Goal: Information Seeking & Learning: Learn about a topic

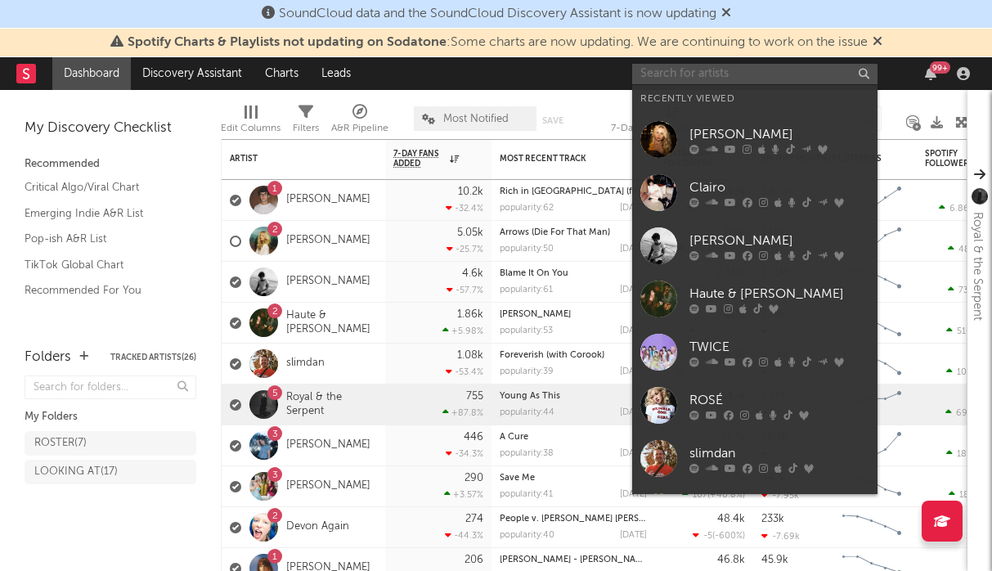
click at [776, 67] on input "text" at bounding box center [754, 74] width 245 height 20
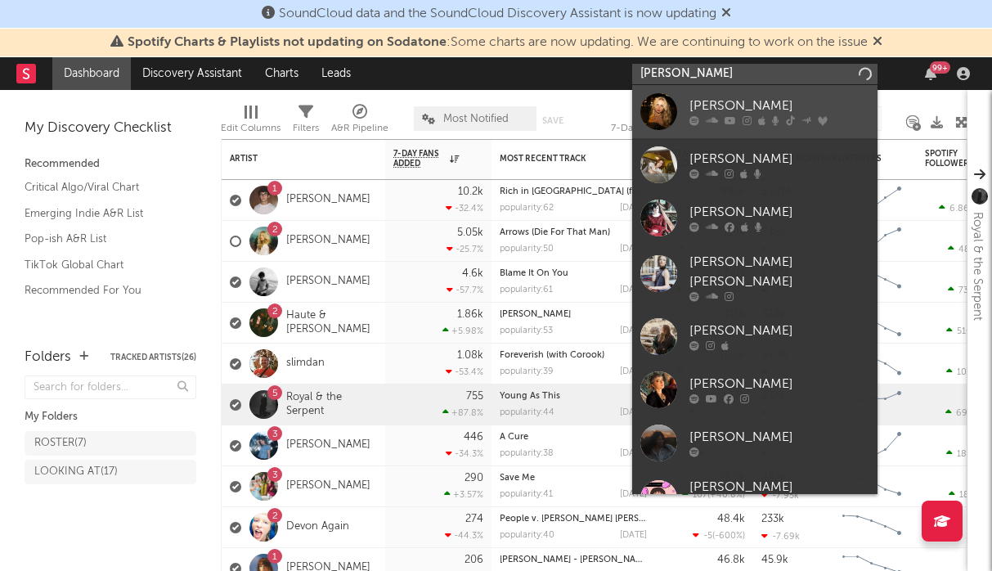
type input "[PERSON_NAME]"
click at [776, 96] on link "[PERSON_NAME]" at bounding box center [754, 111] width 245 height 53
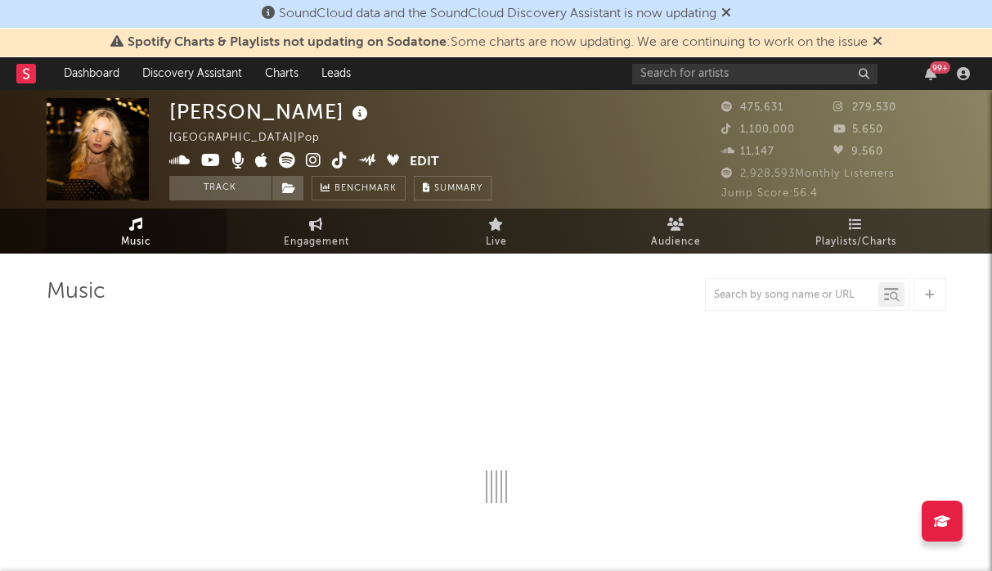
select select "6m"
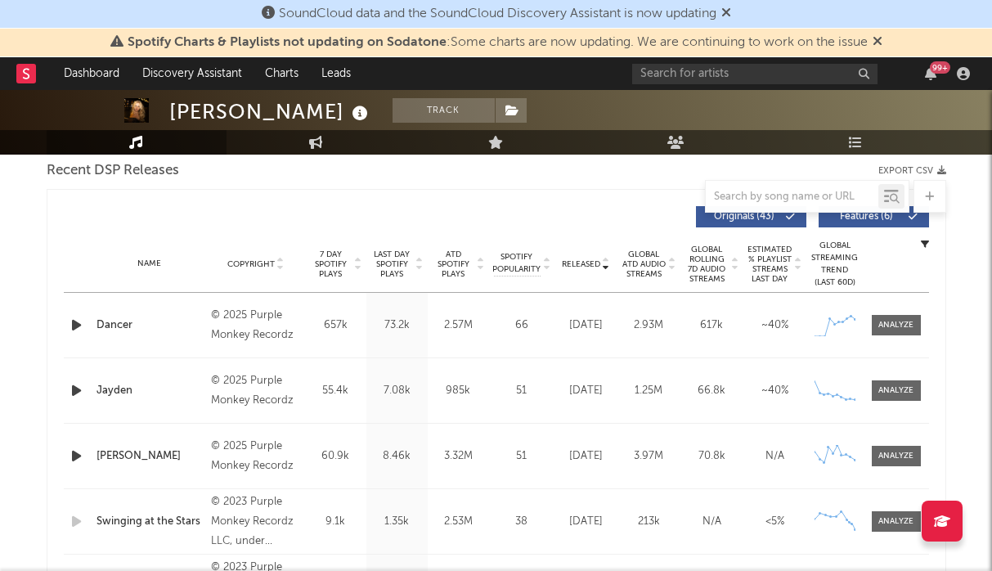
scroll to position [581, 0]
click at [885, 322] on div at bounding box center [895, 325] width 35 height 12
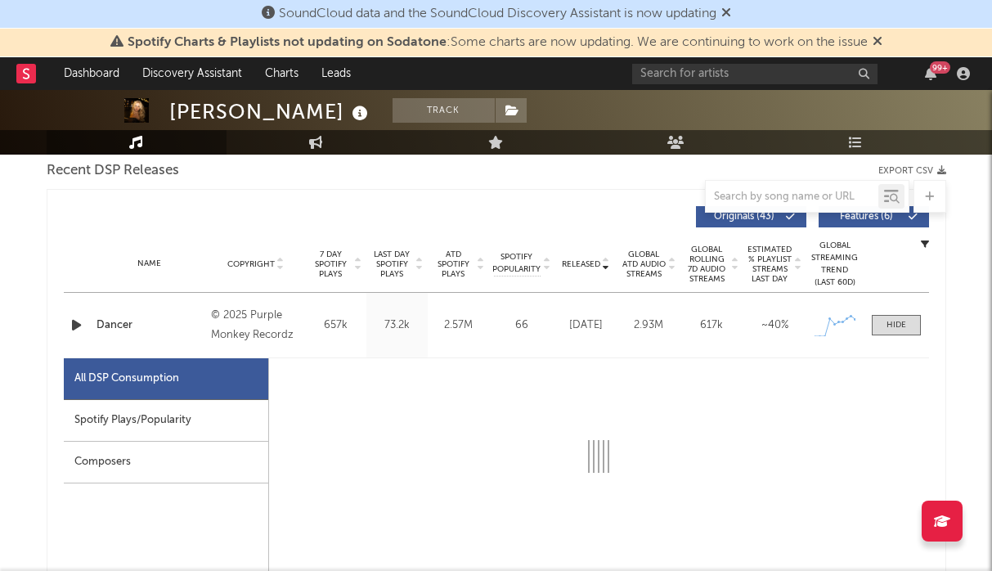
select select "1w"
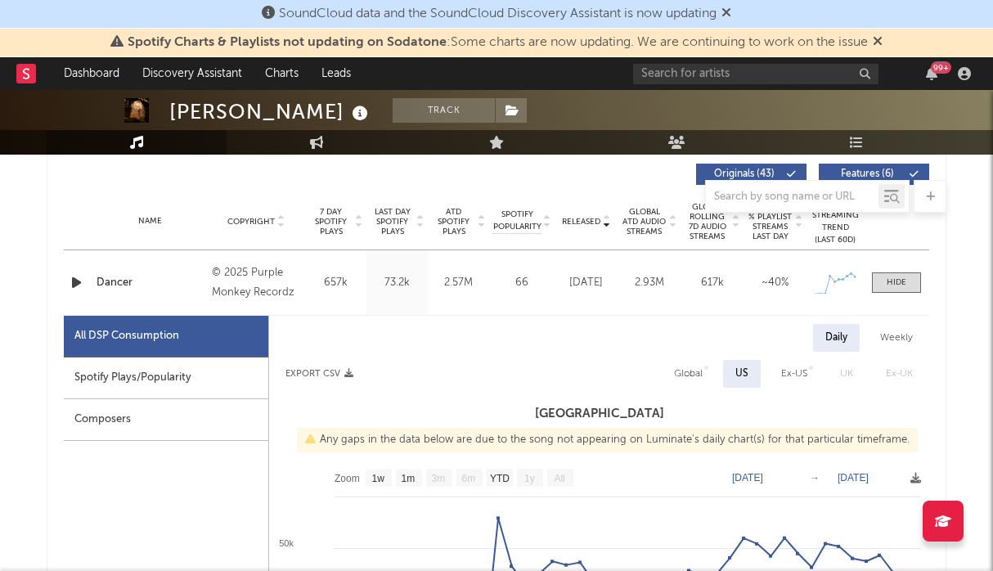
scroll to position [626, 0]
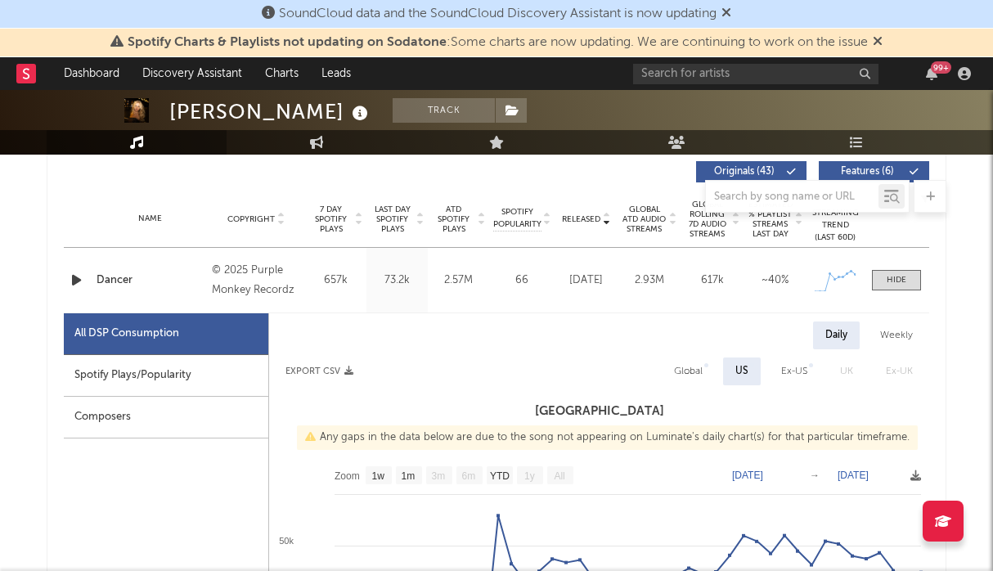
click at [585, 410] on h3 "[GEOGRAPHIC_DATA]" at bounding box center [599, 411] width 660 height 20
click at [789, 370] on div "Ex-US" at bounding box center [794, 371] width 26 height 20
select select "1w"
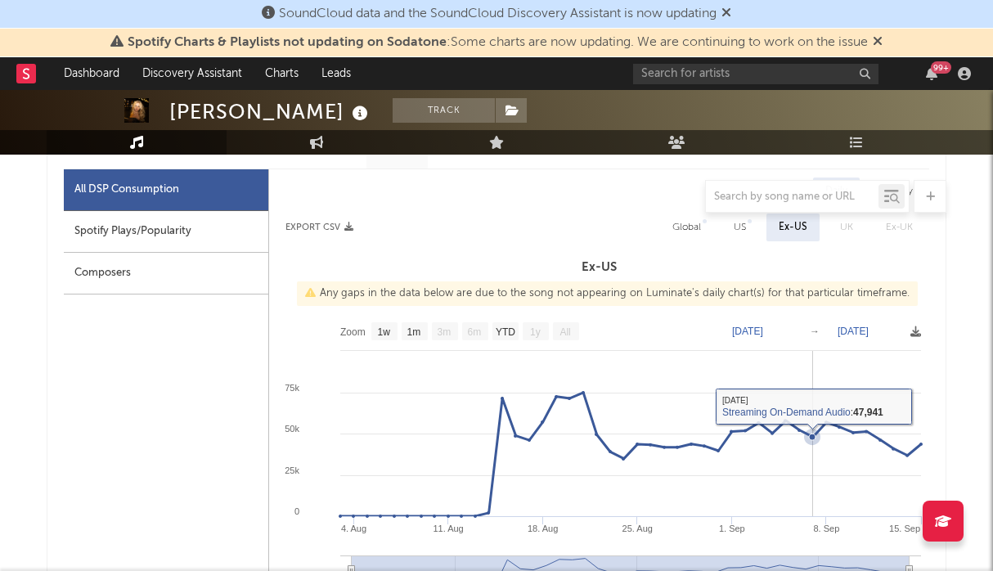
scroll to position [715, 0]
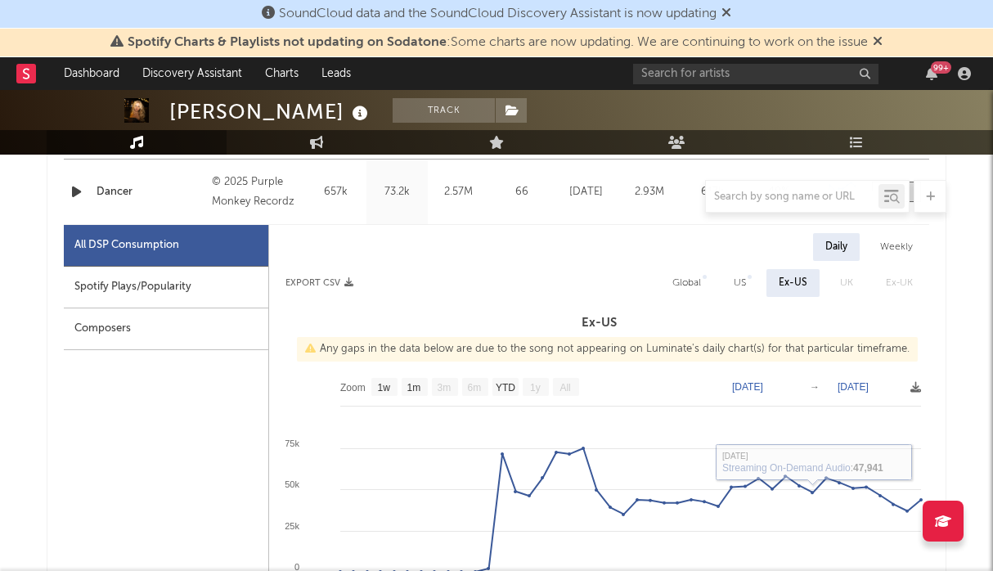
click at [684, 280] on div "Global" at bounding box center [686, 283] width 29 height 20
select select "1w"
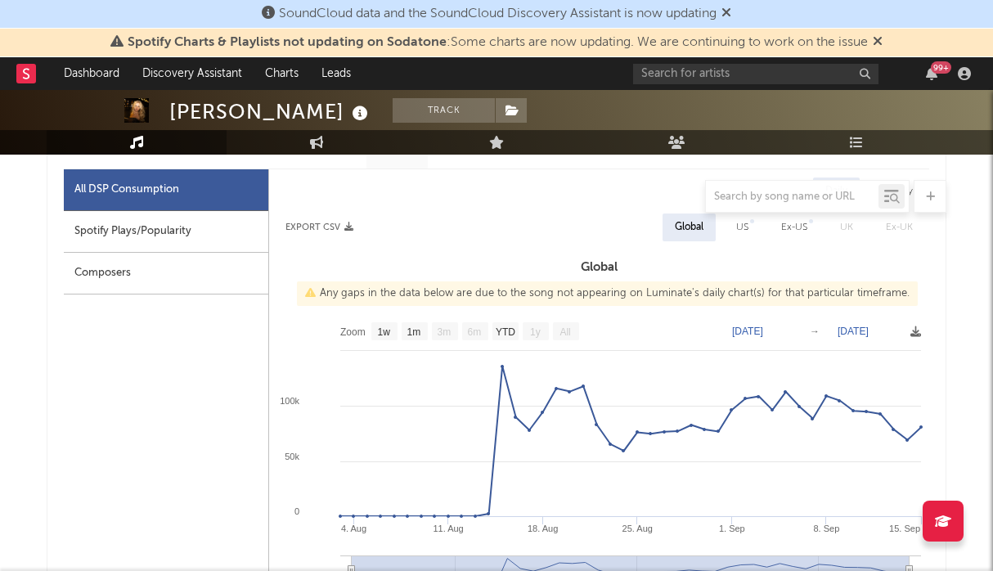
scroll to position [778, 0]
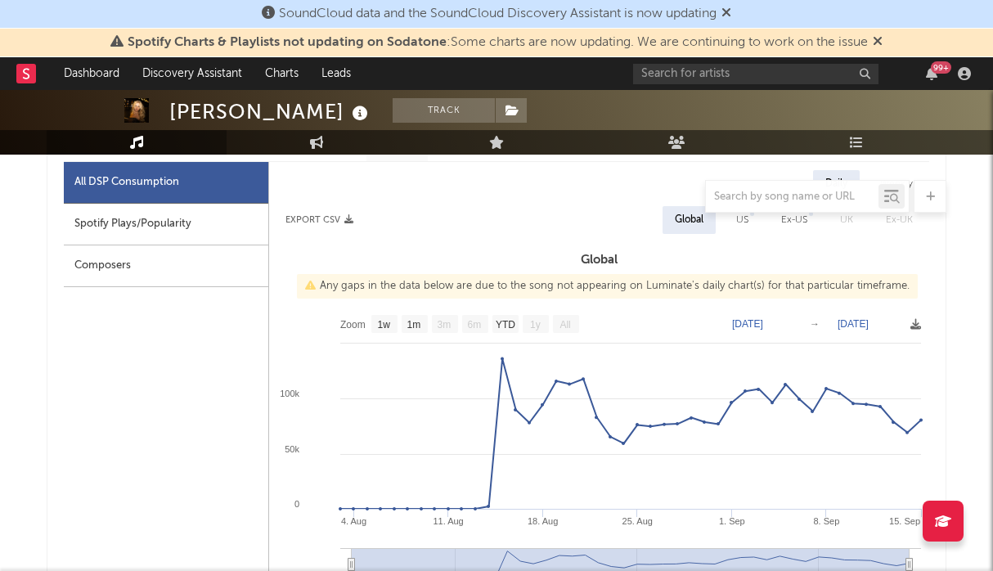
click at [748, 226] on div "US" at bounding box center [742, 220] width 12 height 20
select select "1w"
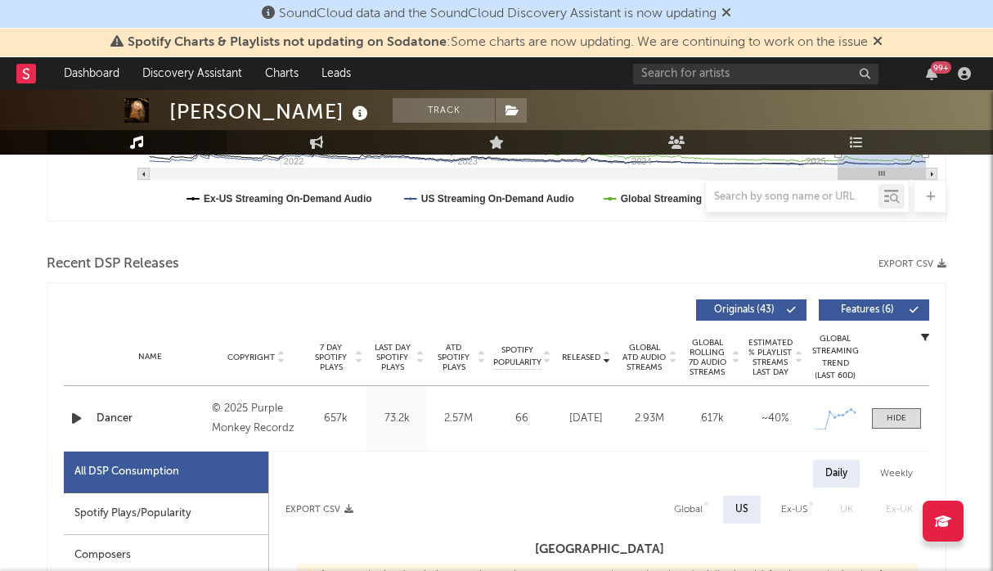
scroll to position [258, 0]
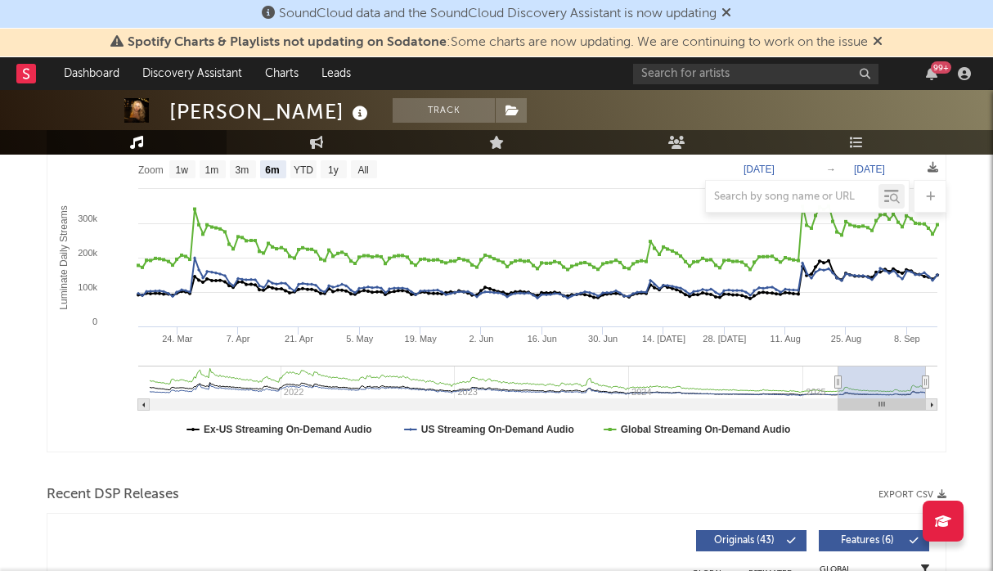
click at [933, 69] on div "99 +" at bounding box center [941, 67] width 20 height 12
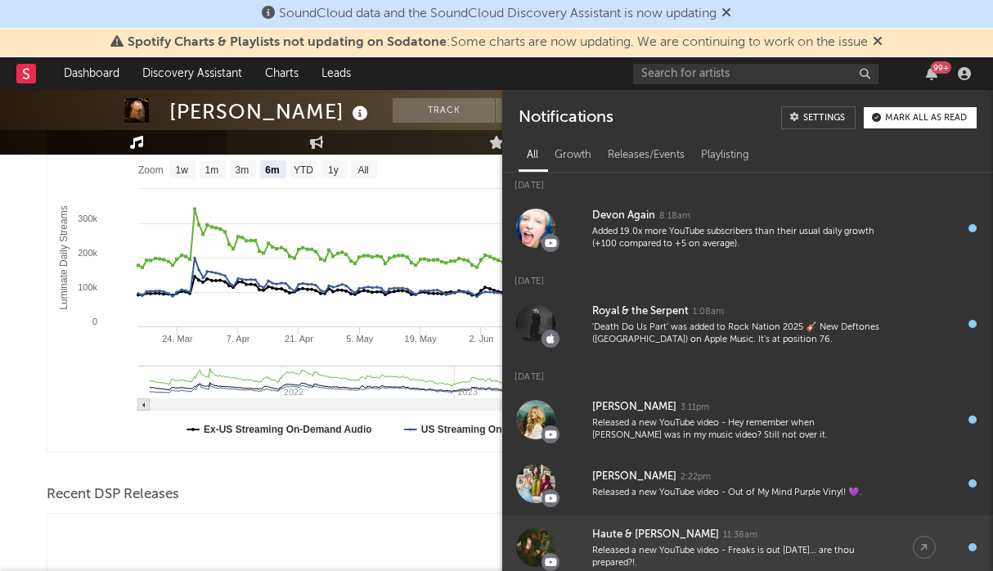
scroll to position [0, 0]
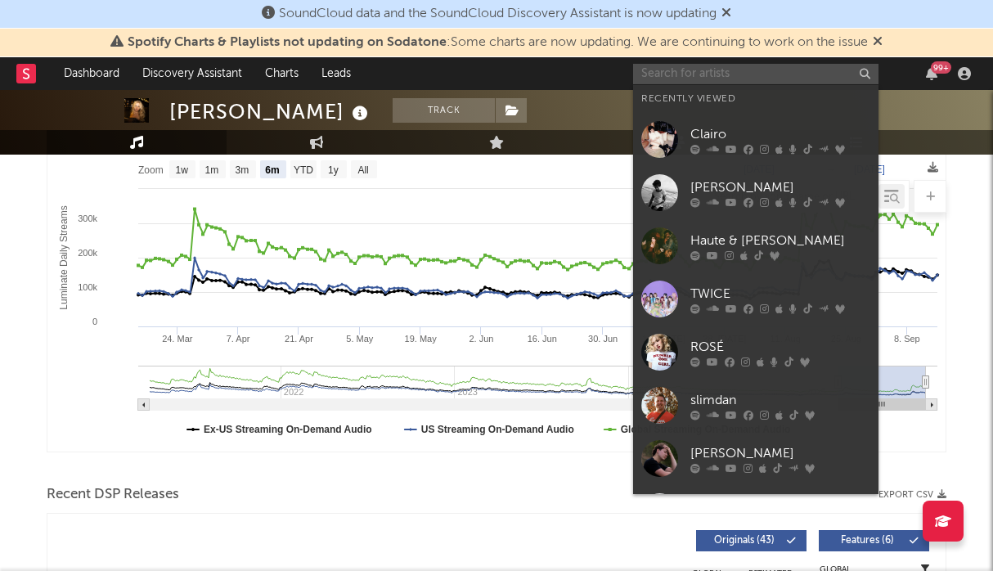
click at [826, 79] on input "text" at bounding box center [755, 74] width 245 height 20
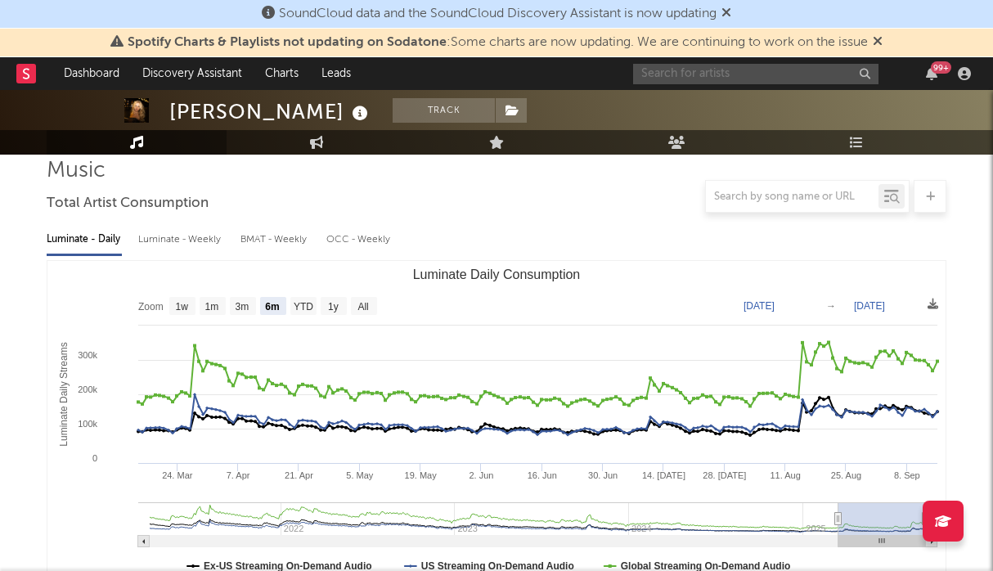
scroll to position [118, 0]
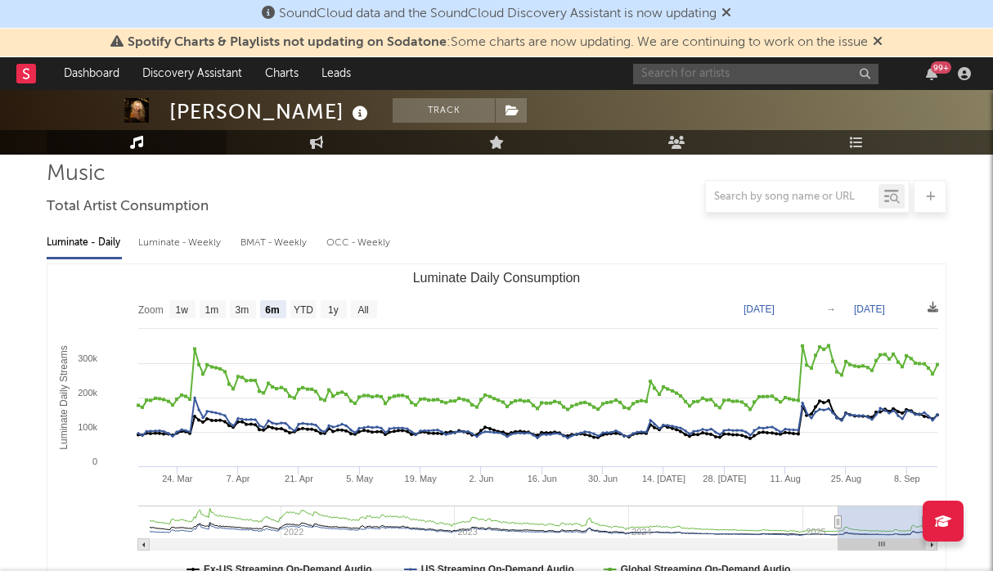
click at [698, 69] on input "text" at bounding box center [755, 74] width 245 height 20
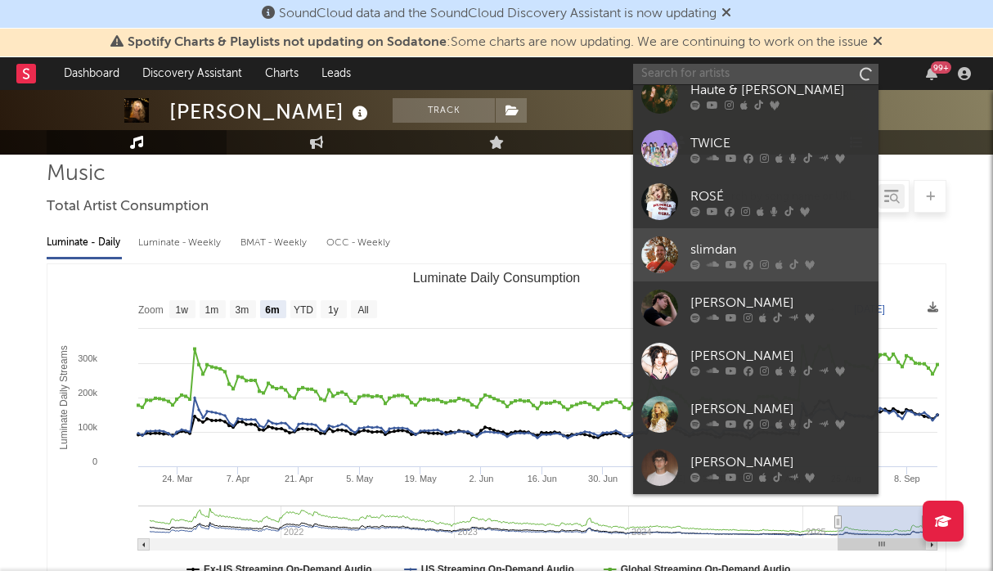
scroll to position [146, 0]
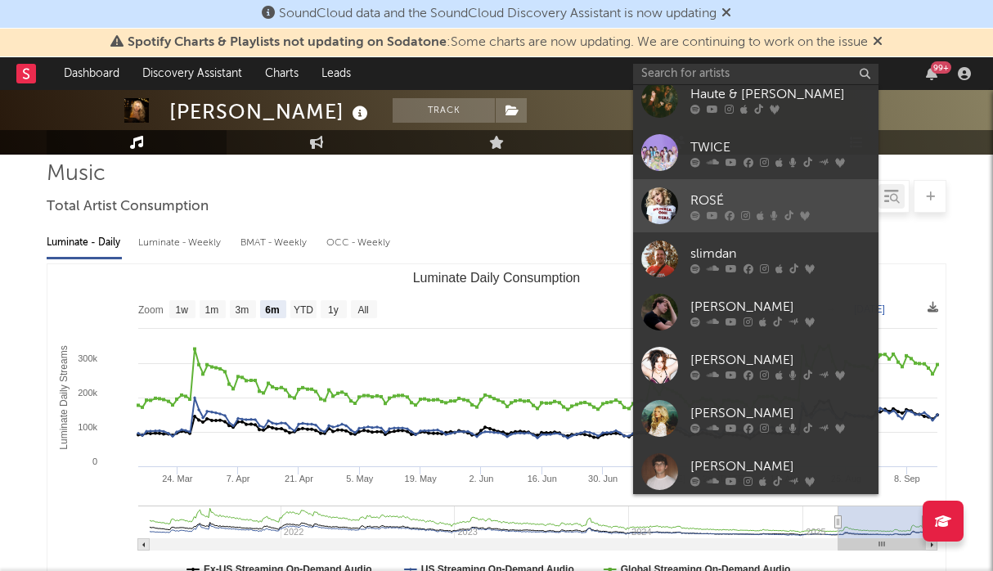
click at [763, 205] on div "ROSÉ" at bounding box center [780, 201] width 180 height 20
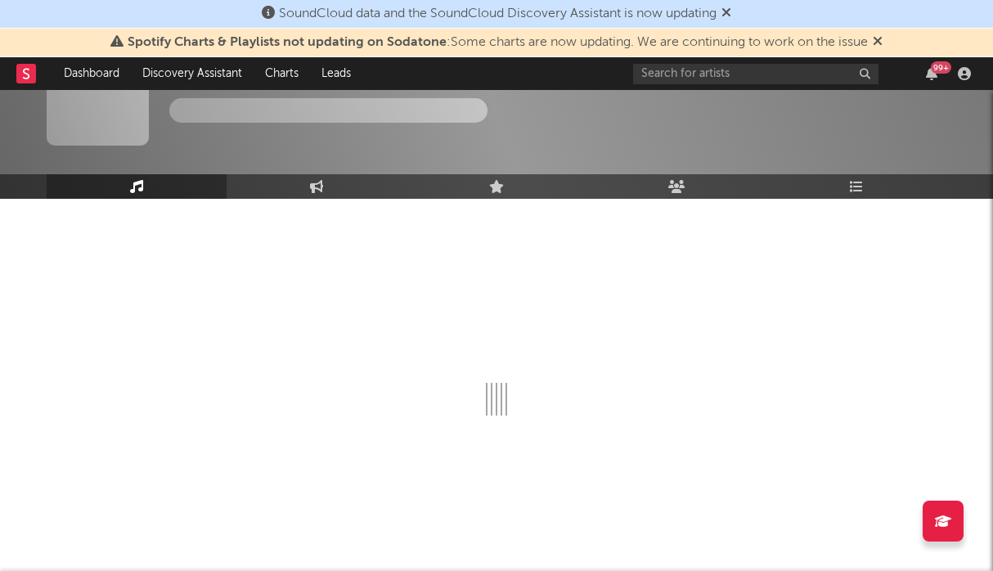
scroll to position [118, 0]
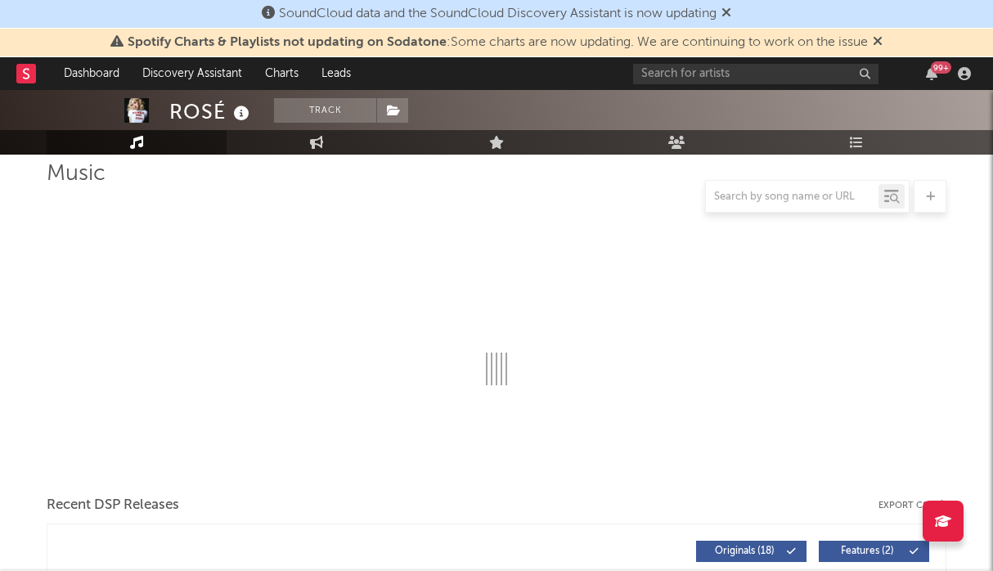
select select "6m"
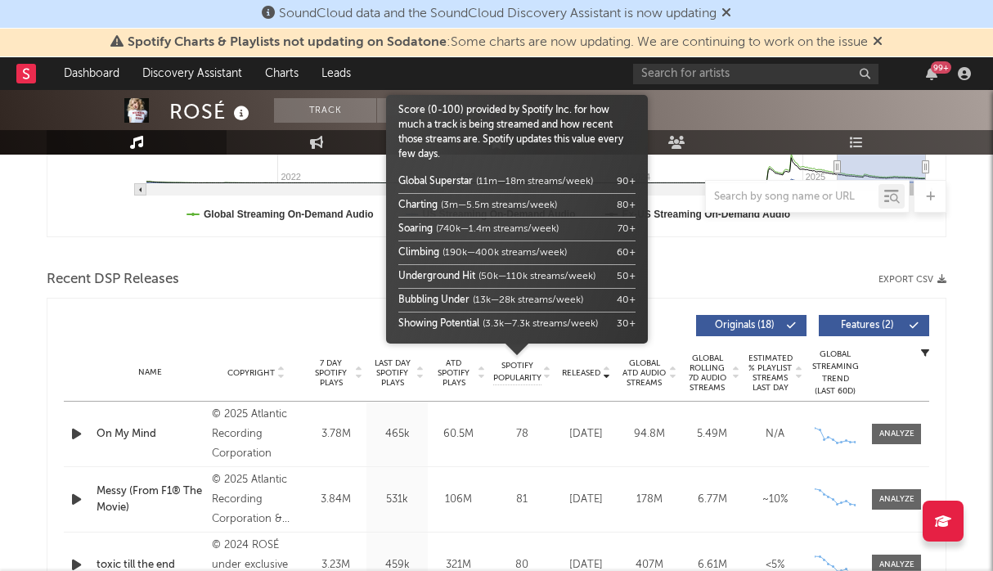
scroll to position [617, 0]
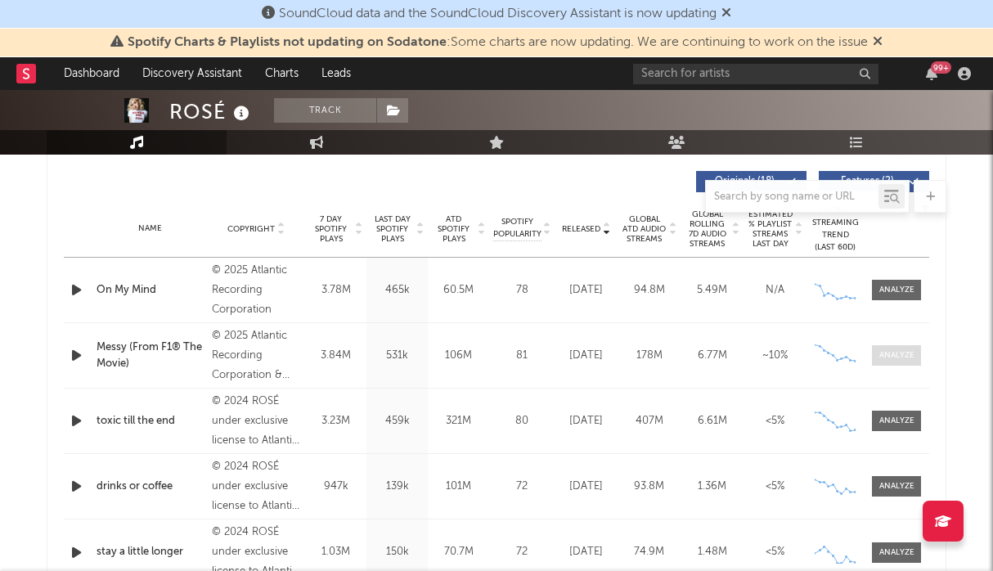
click at [876, 357] on span at bounding box center [896, 355] width 49 height 20
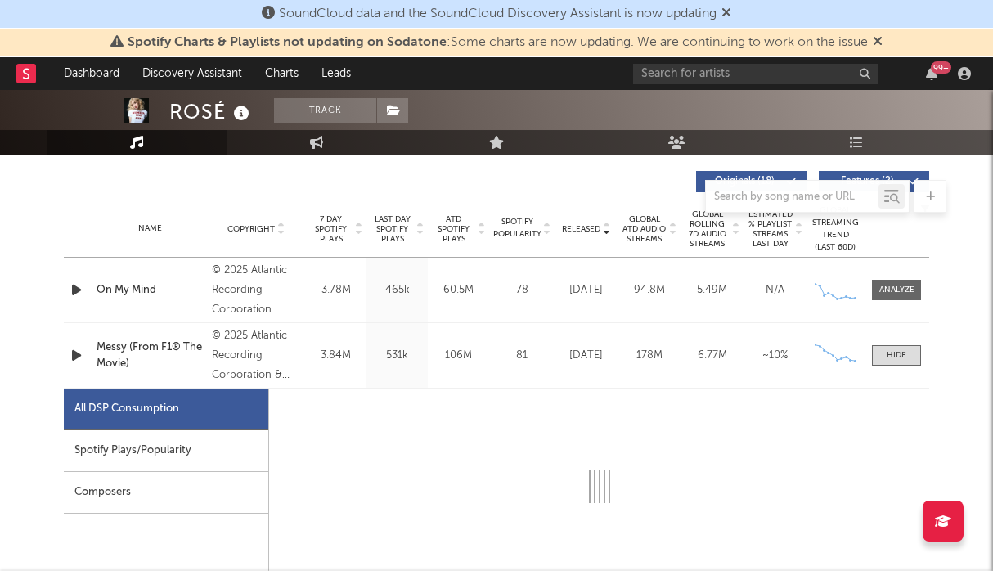
select select "1w"
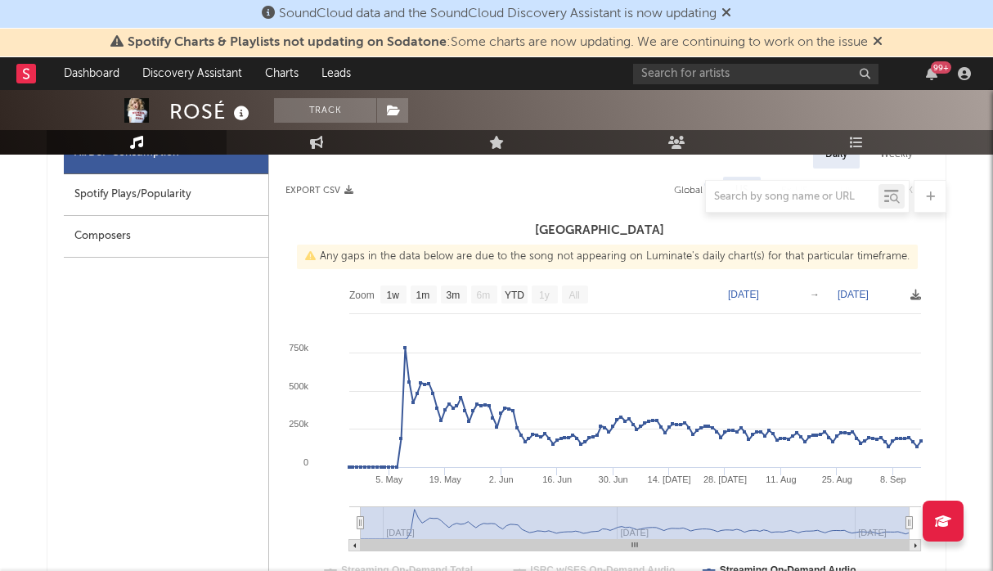
scroll to position [858, 0]
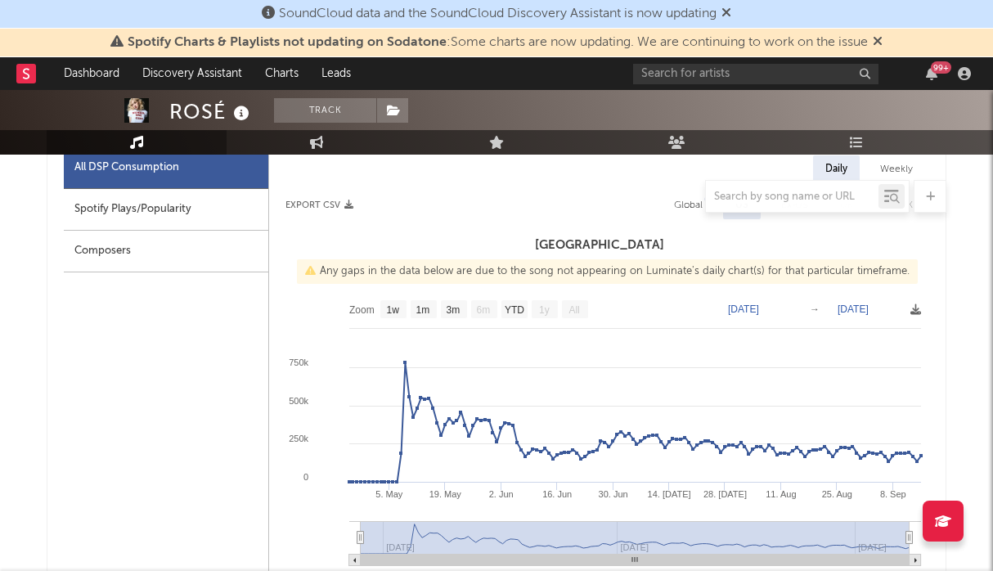
click at [684, 204] on div at bounding box center [496, 196] width 899 height 33
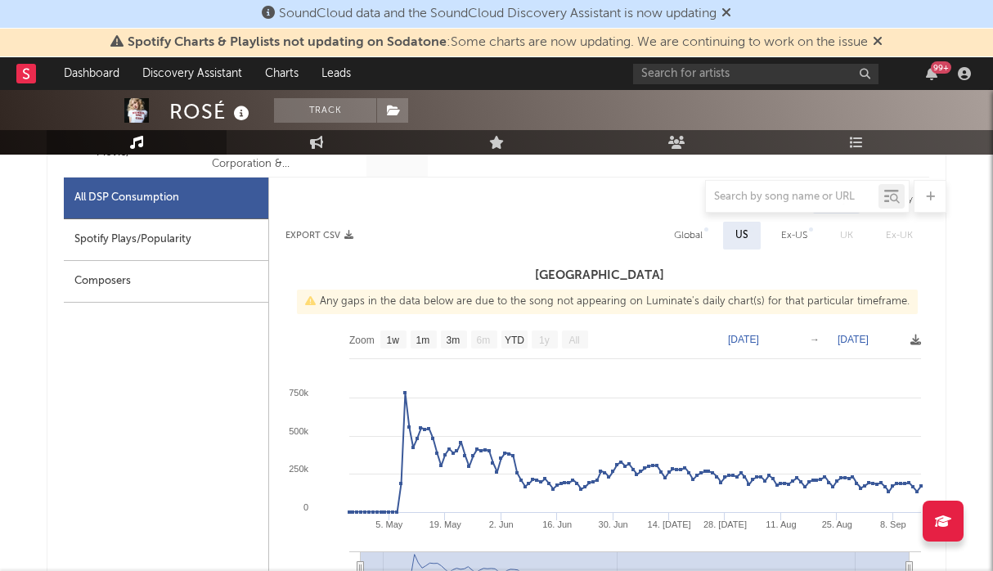
scroll to position [822, 0]
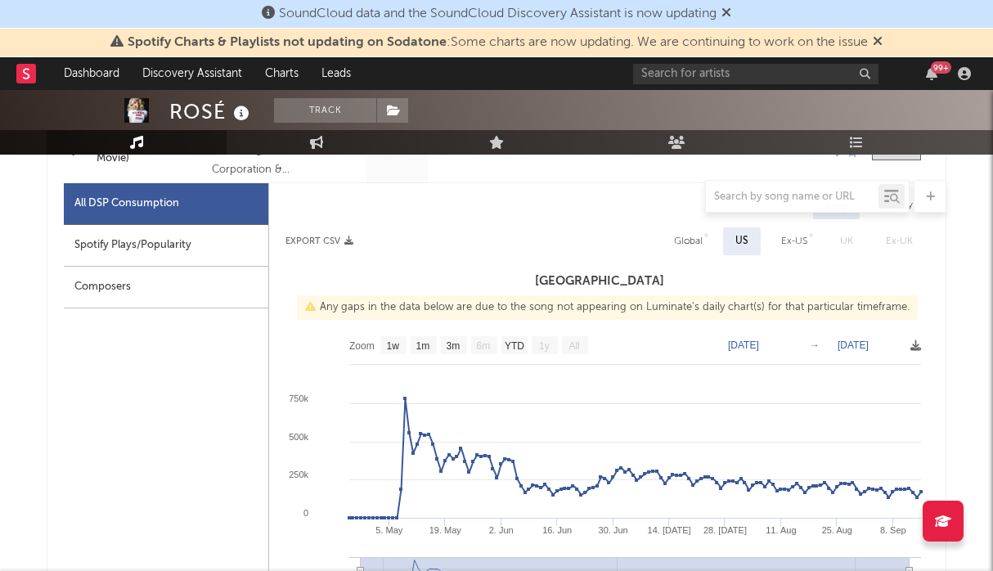
click at [691, 243] on div "Global" at bounding box center [688, 241] width 29 height 20
select select "1w"
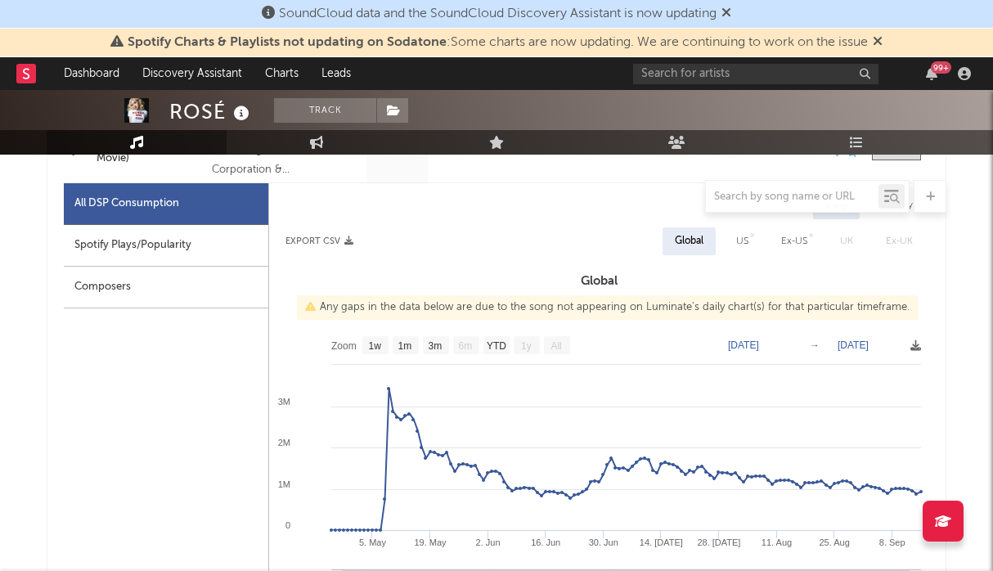
scroll to position [872, 0]
